Goal: Information Seeking & Learning: Stay updated

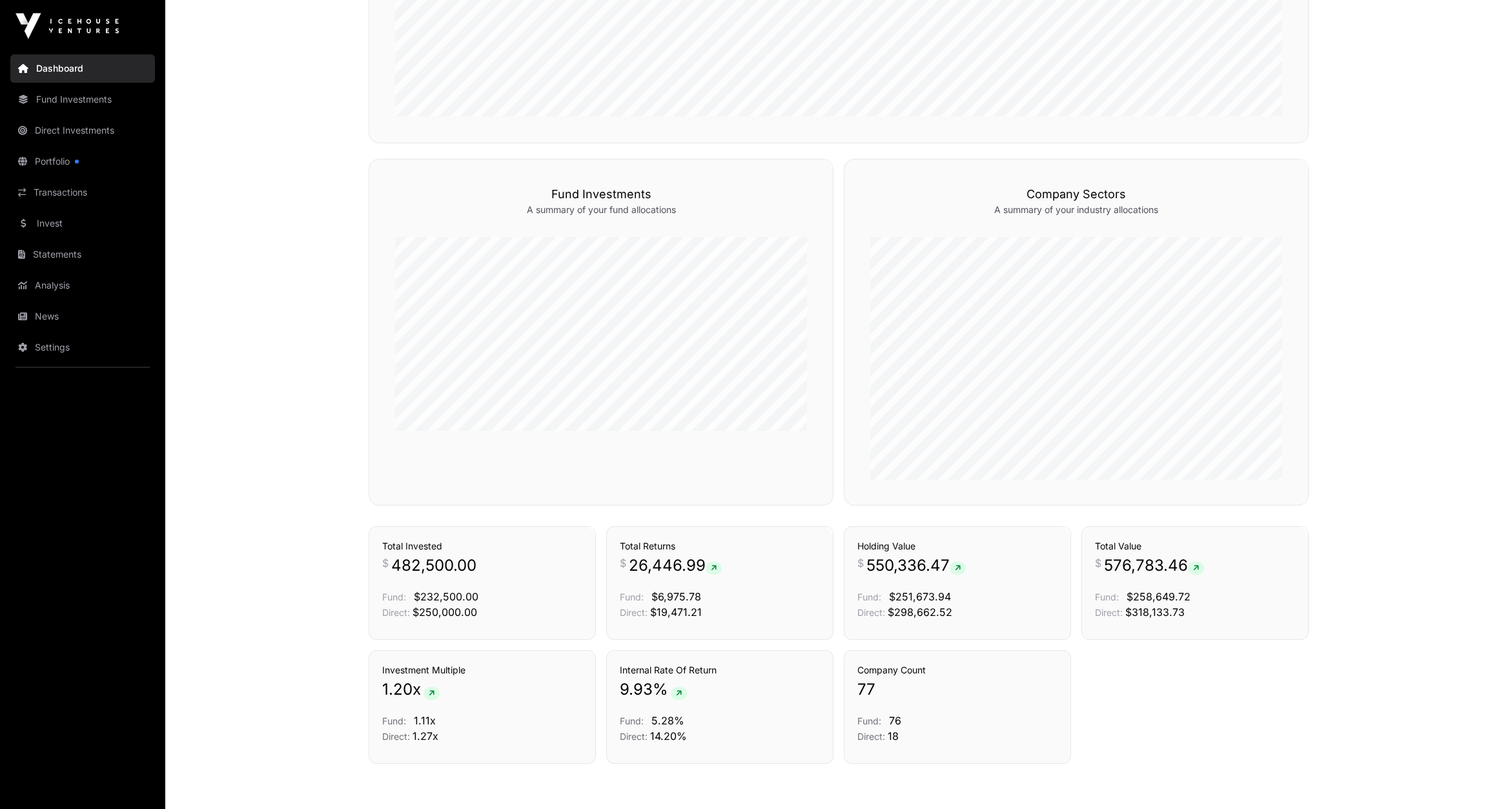
scroll to position [751, 0]
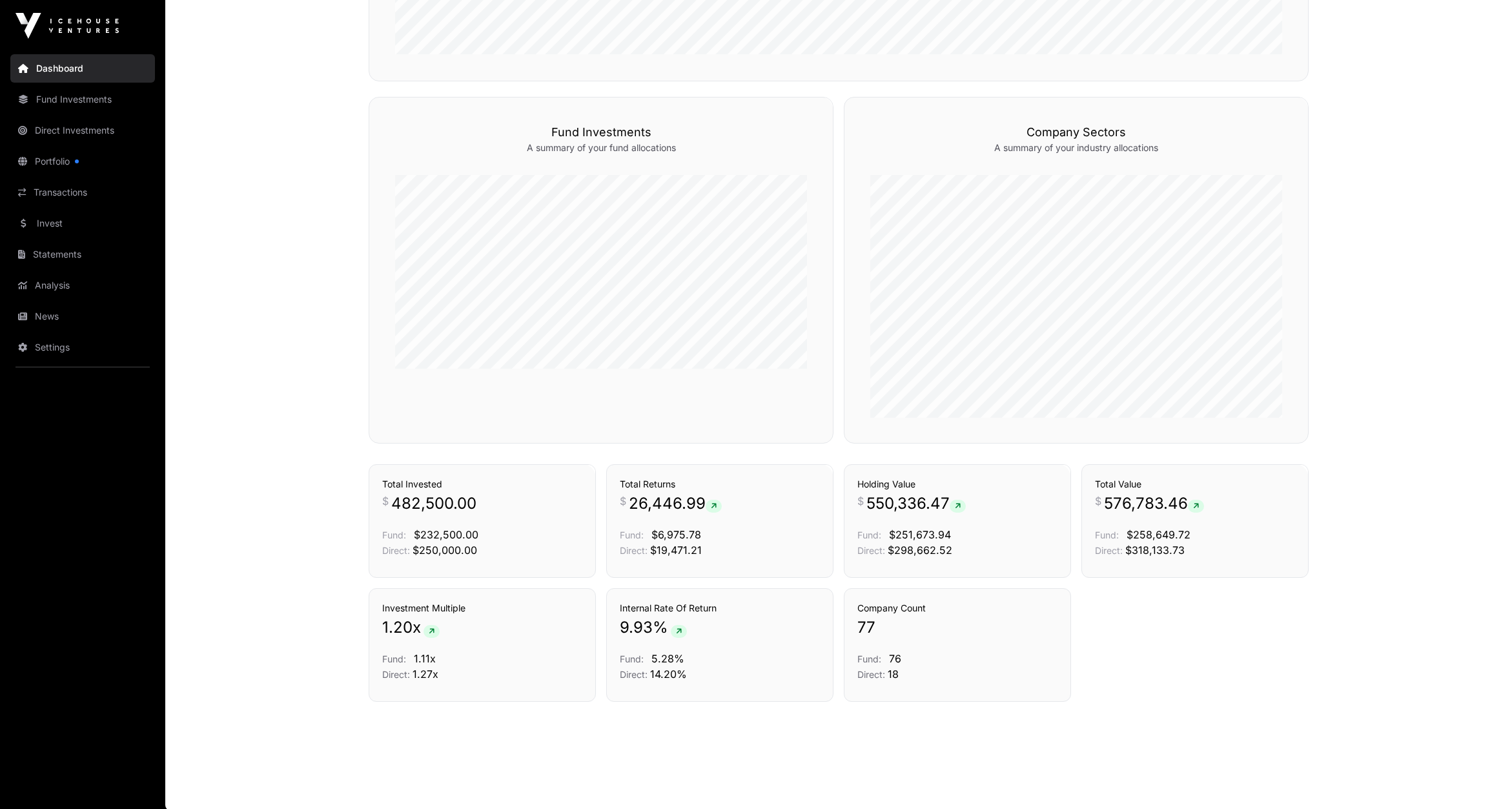
click at [43, 167] on link "Portfolio" at bounding box center [82, 161] width 145 height 28
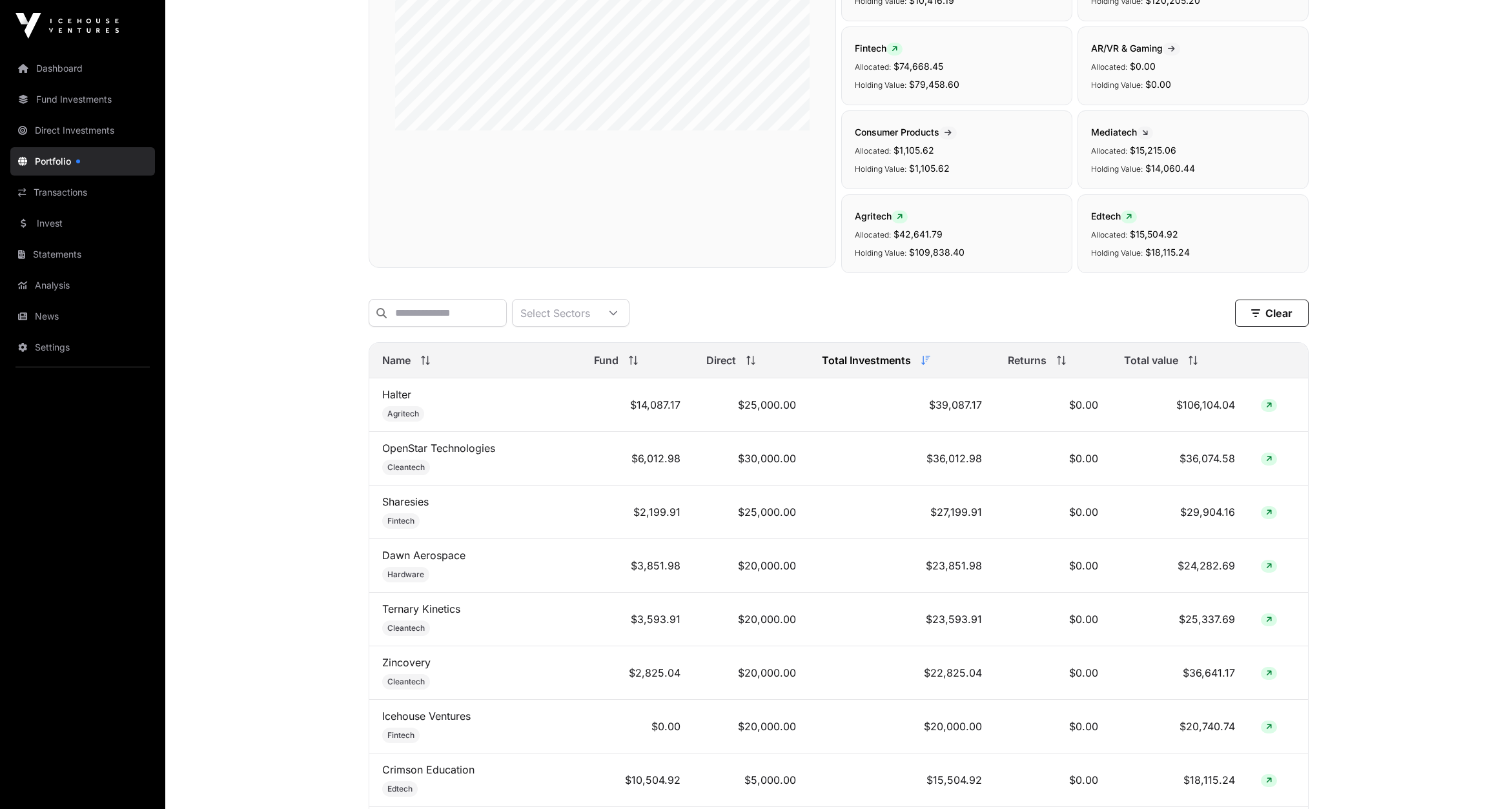
scroll to position [202, 0]
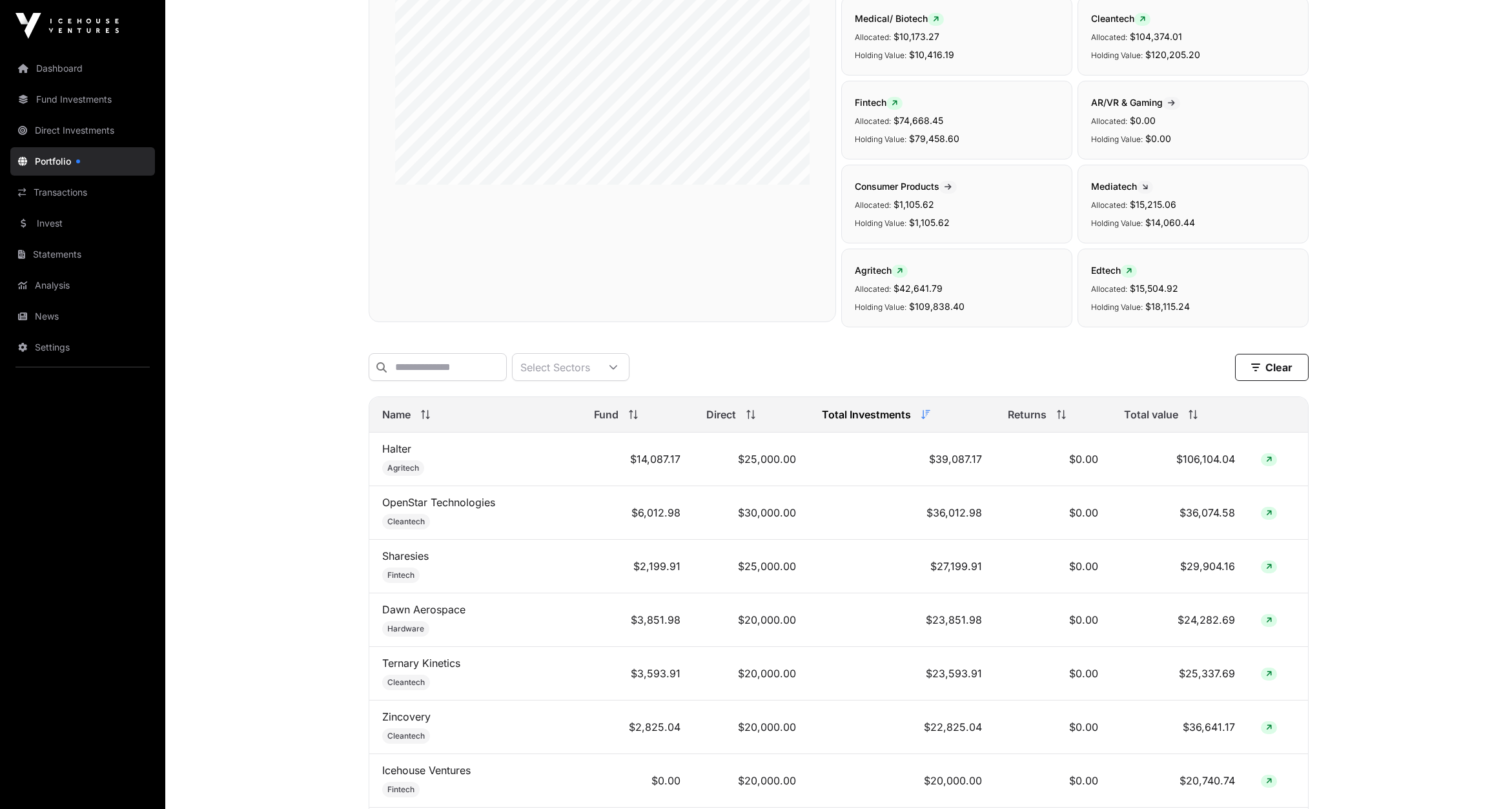
click at [613, 413] on span "Fund" at bounding box center [607, 415] width 25 height 16
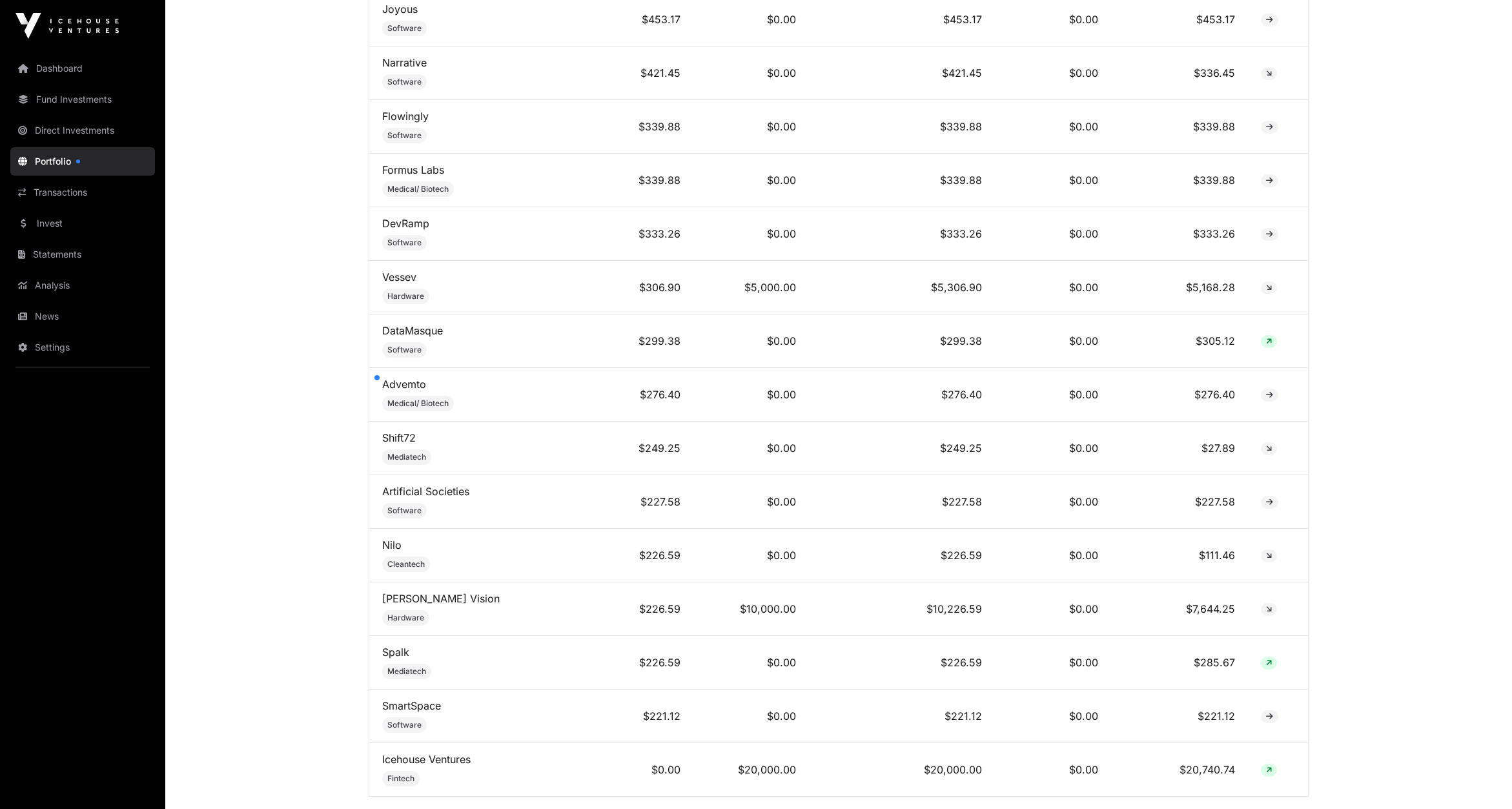
scroll to position [4007, 0]
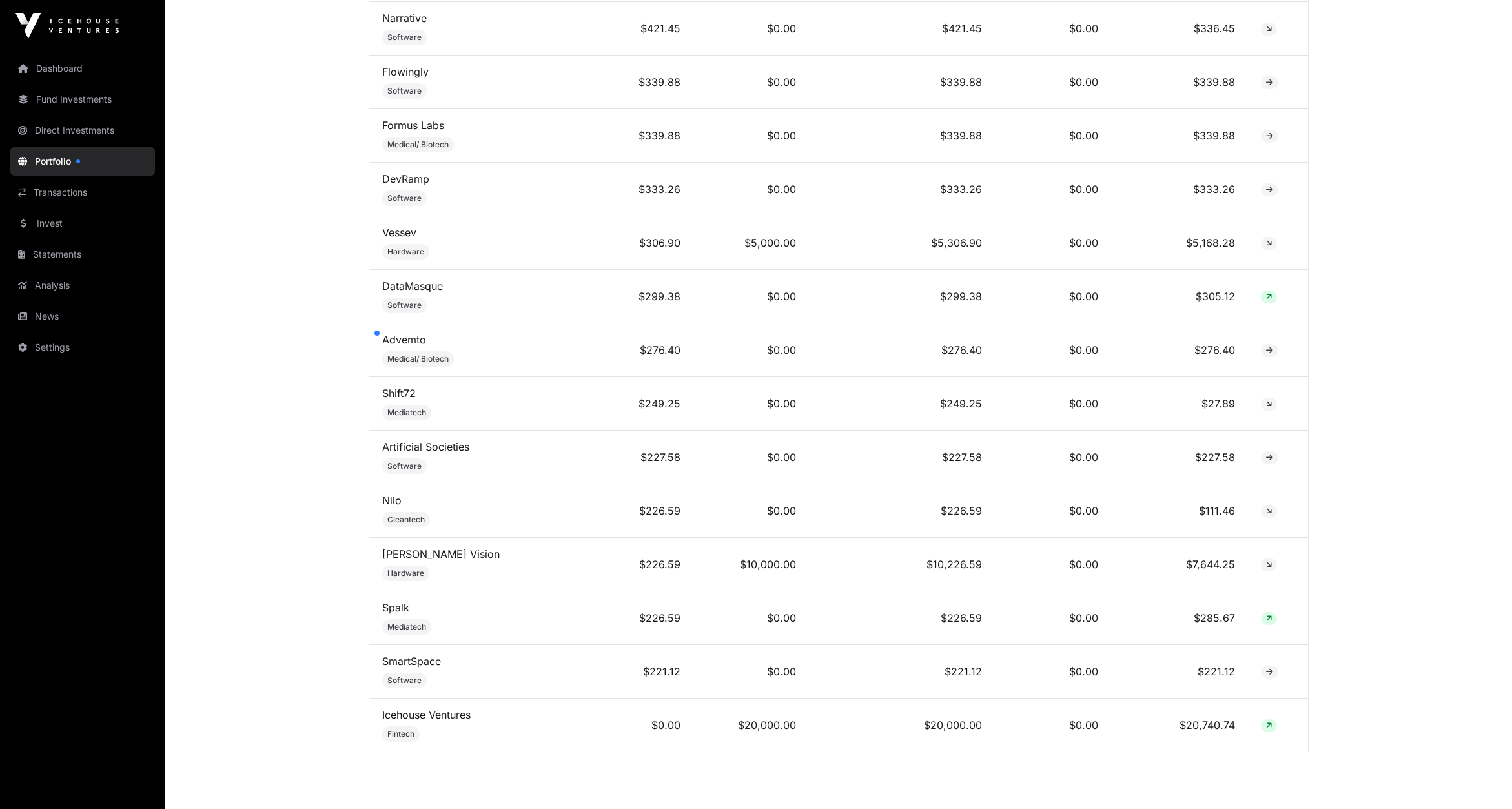
click at [67, 70] on link "Dashboard" at bounding box center [82, 68] width 145 height 28
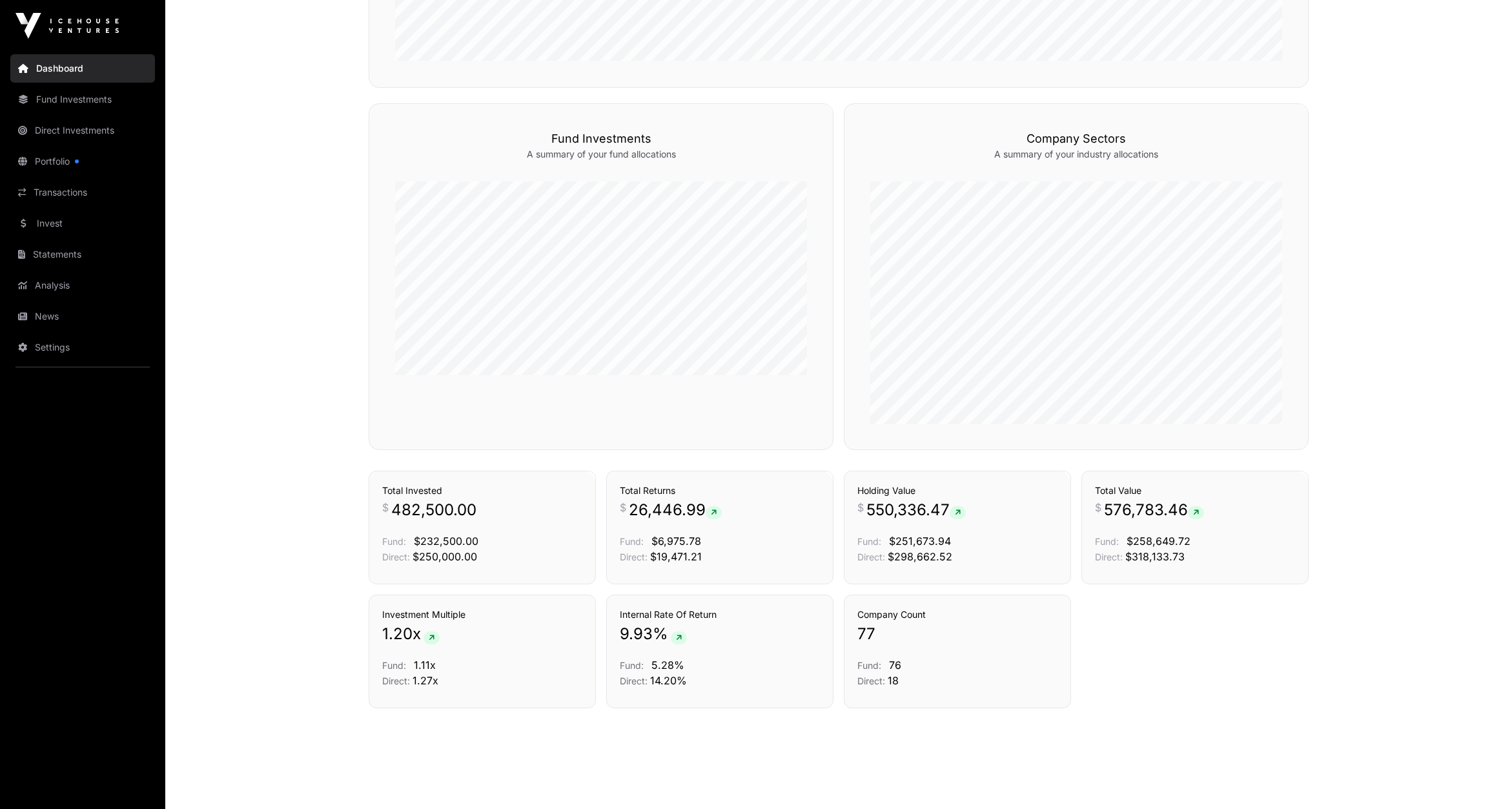
scroll to position [751, 0]
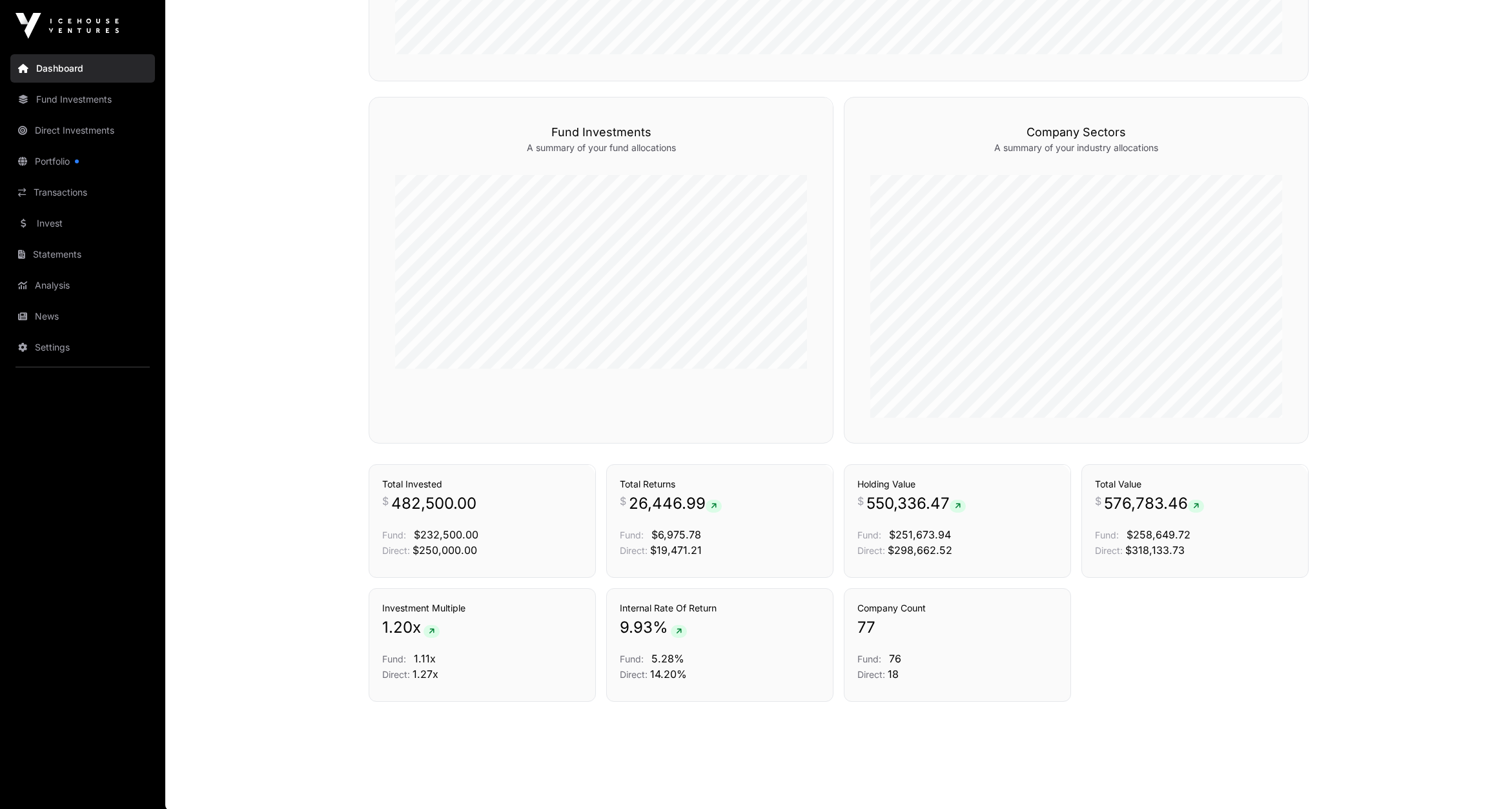
click at [46, 284] on link "Analysis" at bounding box center [82, 285] width 145 height 28
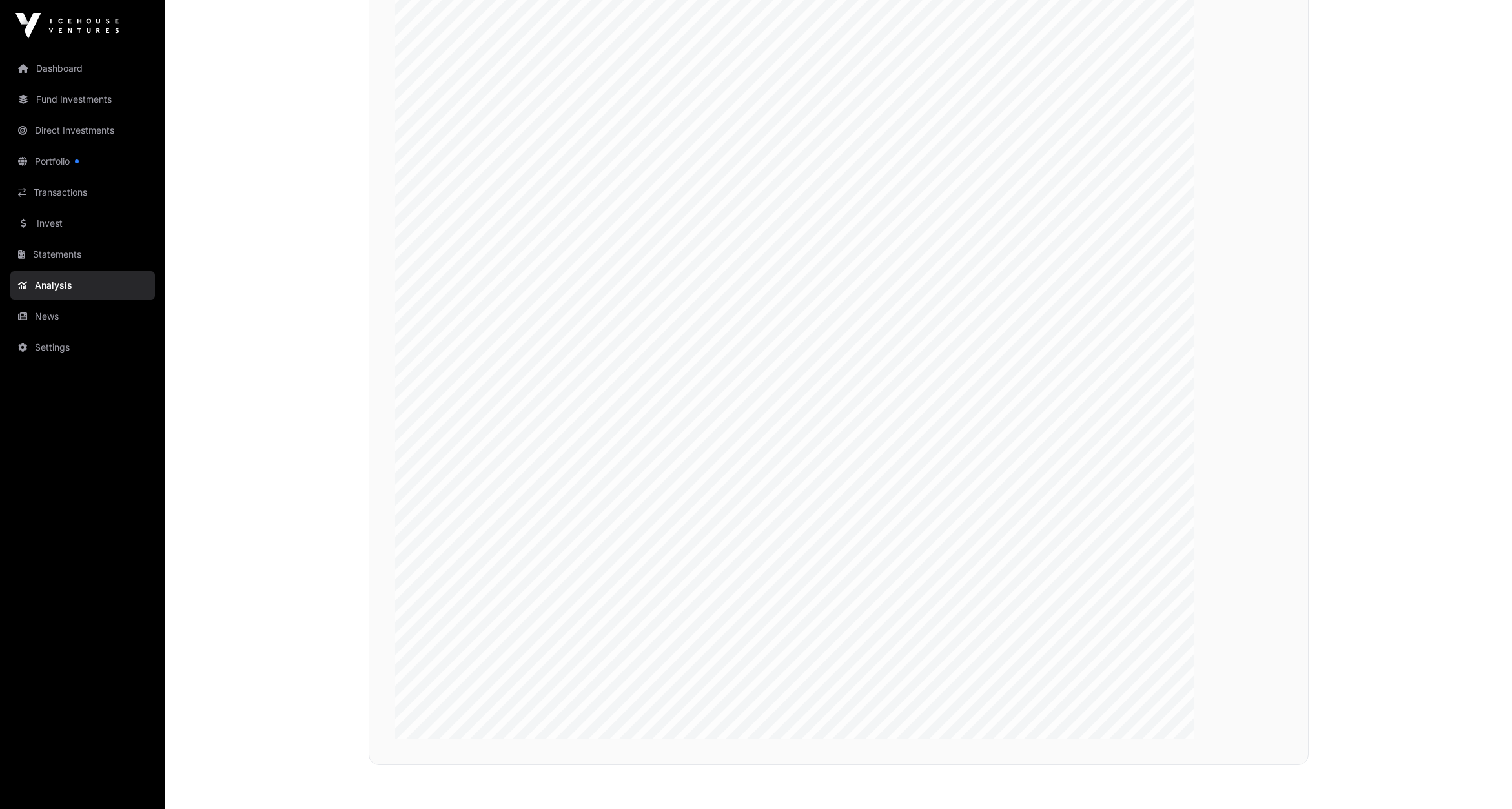
scroll to position [2223, 0]
click at [46, 317] on link "News" at bounding box center [82, 316] width 145 height 28
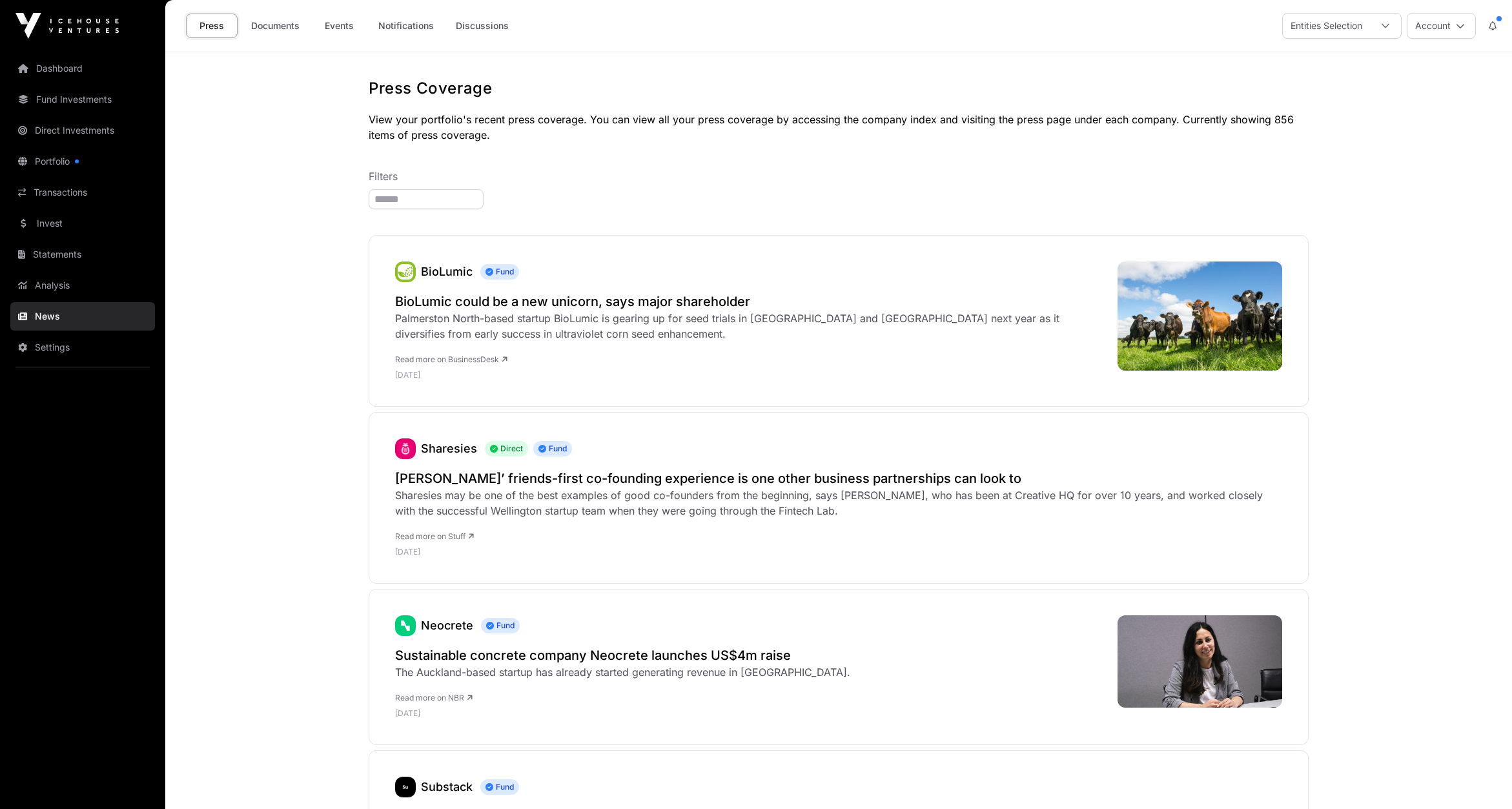
click at [640, 296] on h2 "BioLumic could be a new unicorn, says major shareholder" at bounding box center [749, 302] width 709 height 18
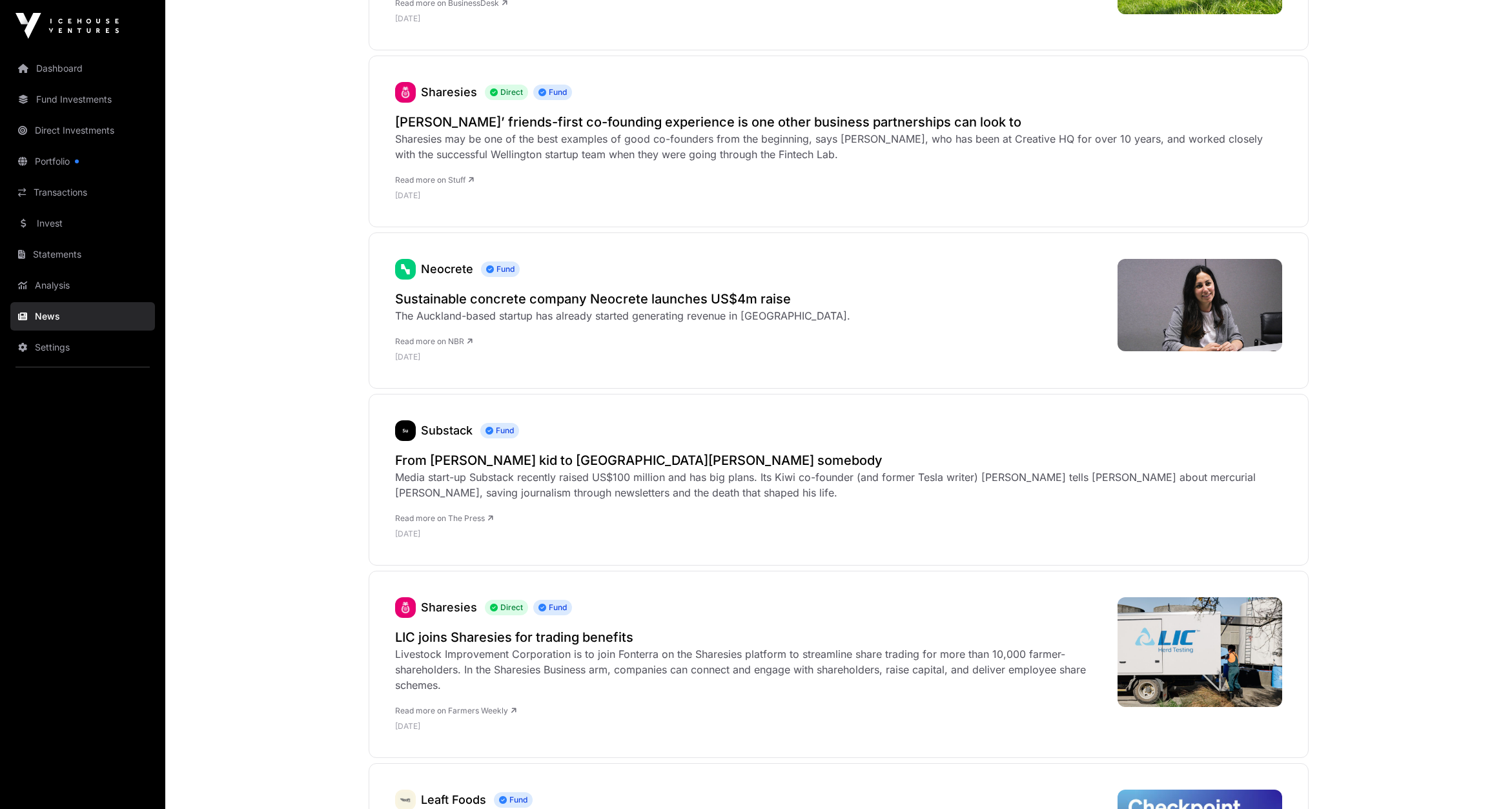
scroll to position [403, 0]
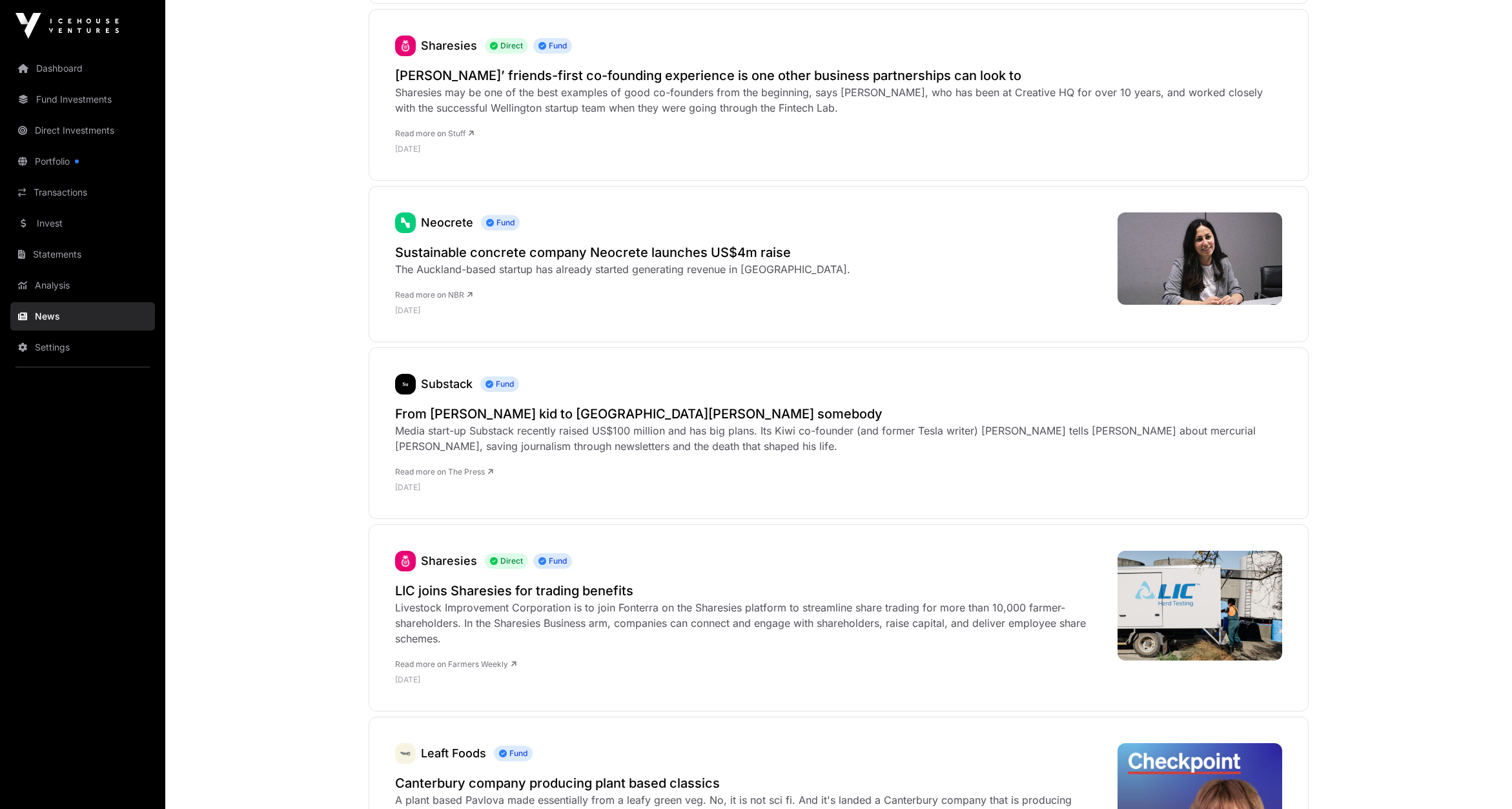
click at [586, 256] on h2 "Sustainable concrete company Neocrete launches US$4m raise" at bounding box center [622, 252] width 455 height 18
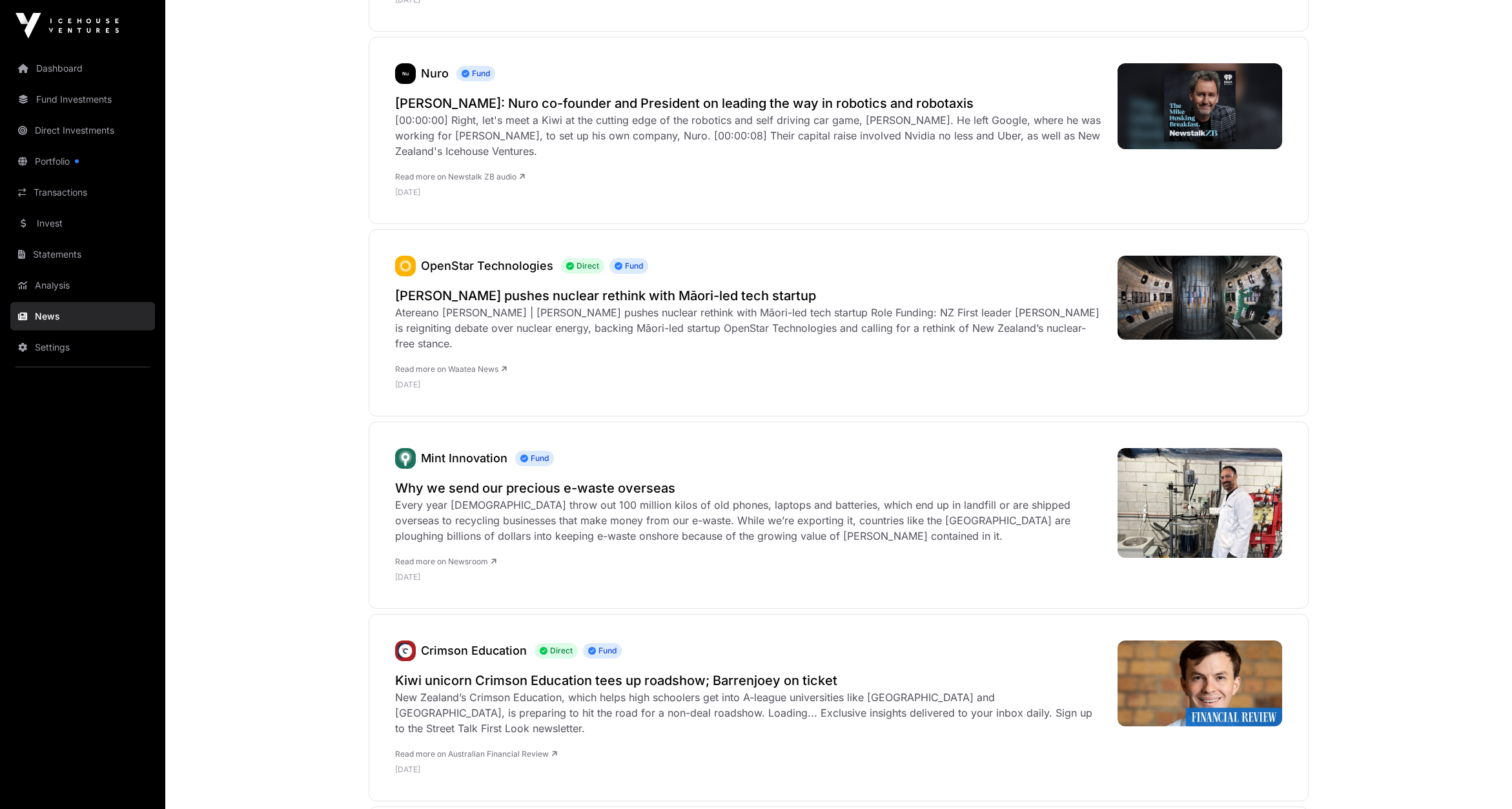
scroll to position [2618, 0]
